Goal: Transaction & Acquisition: Purchase product/service

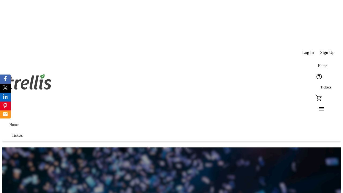
click at [320, 85] on span "Tickets" at bounding box center [325, 87] width 11 height 4
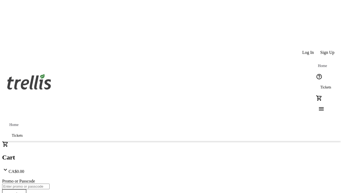
type input "1"
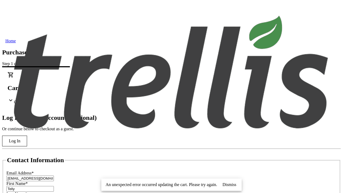
scroll to position [53, 0]
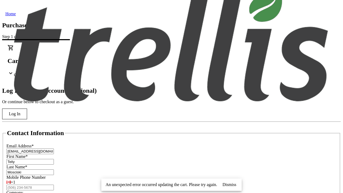
type input "Mosciski"
